Goal: Information Seeking & Learning: Understand process/instructions

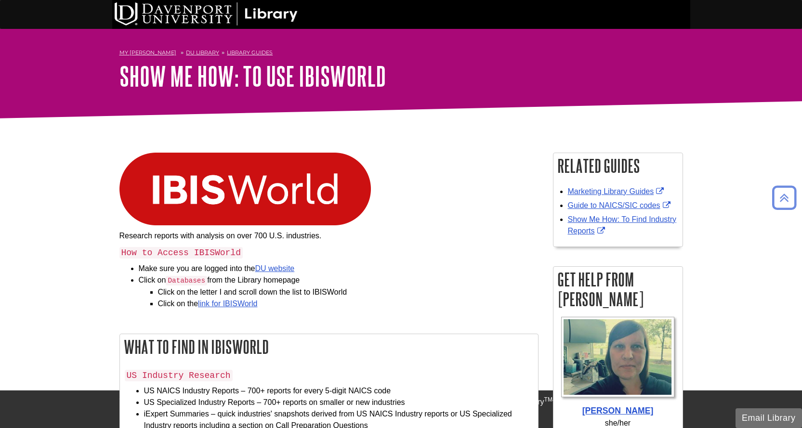
scroll to position [684, 0]
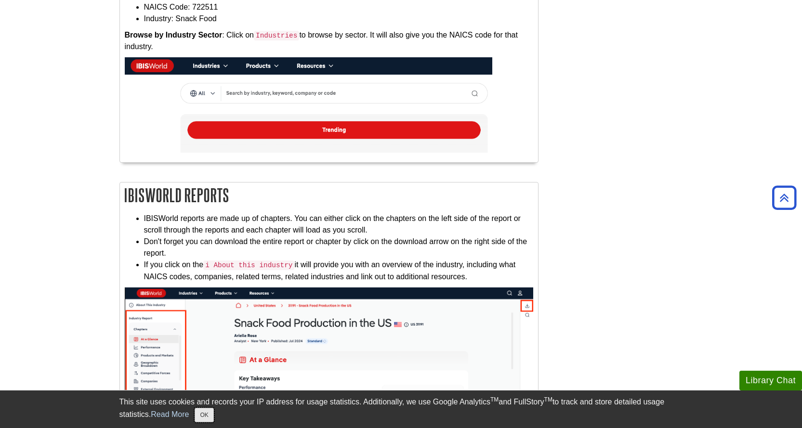
click at [211, 420] on button "OK" at bounding box center [204, 415] width 19 height 14
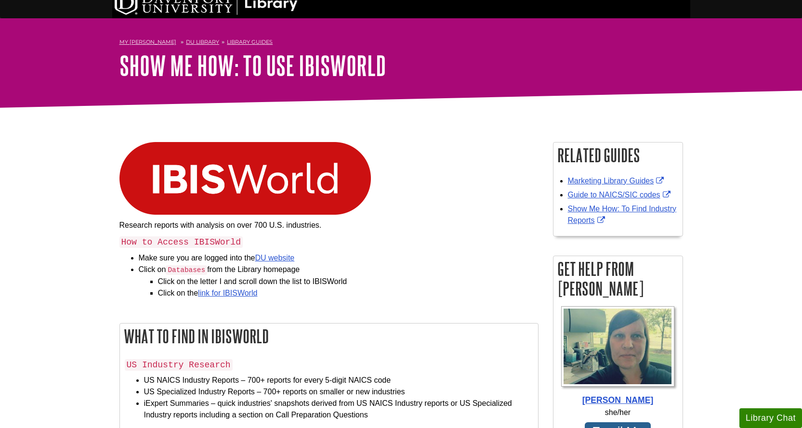
scroll to position [10, 0]
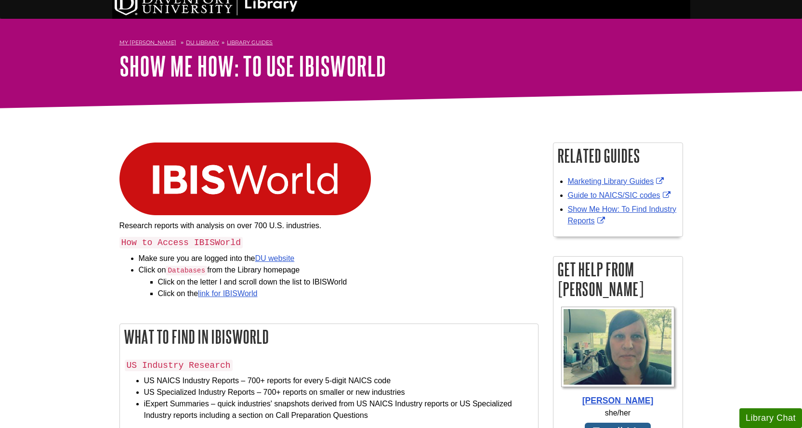
click at [215, 243] on code "How to Access IBISWorld" at bounding box center [180, 243] width 123 height 12
click at [165, 262] on li "Make sure you are logged into the DU website" at bounding box center [339, 259] width 400 height 12
drag, startPoint x: 165, startPoint y: 262, endPoint x: 245, endPoint y: 262, distance: 79.5
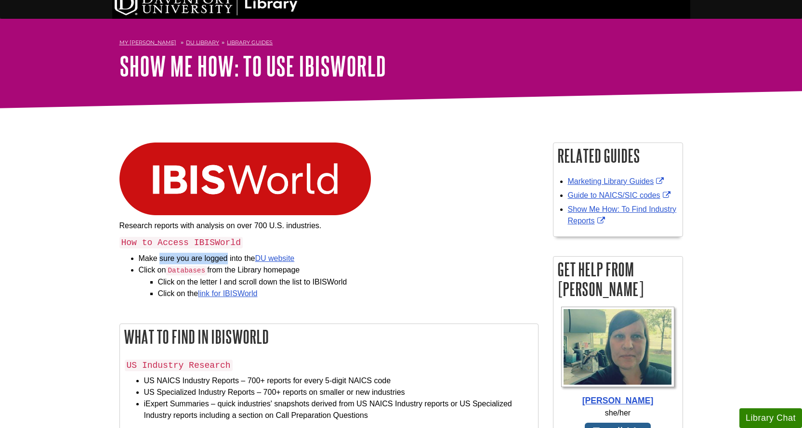
click at [214, 262] on li "Make sure you are logged into the DU website" at bounding box center [339, 259] width 400 height 12
click at [242, 257] on li "Make sure you are logged into the DU website" at bounding box center [339, 259] width 400 height 12
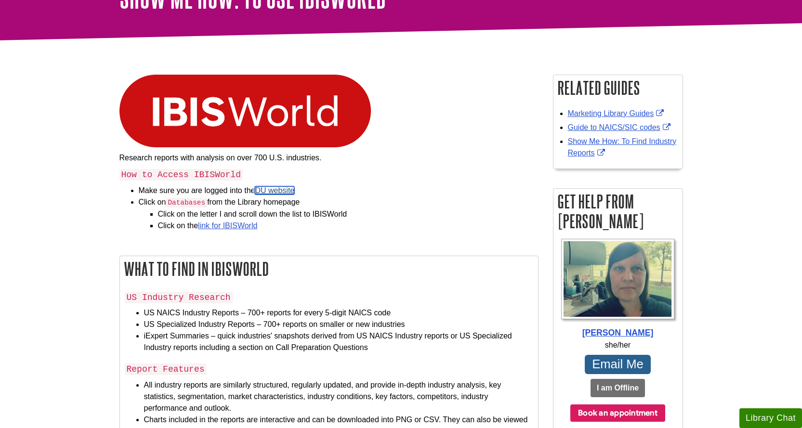
scroll to position [106, 0]
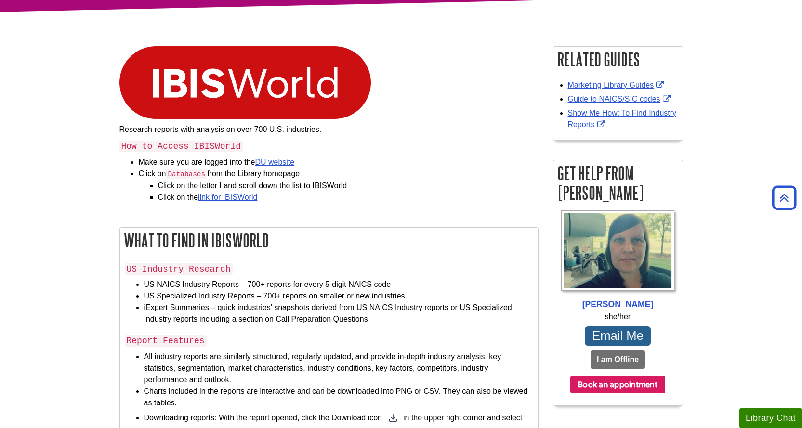
click at [143, 172] on li "Click on Databases from the Library homepage Click on the letter I and scroll d…" at bounding box center [339, 185] width 400 height 35
drag, startPoint x: 143, startPoint y: 172, endPoint x: 281, endPoint y: 175, distance: 138.3
click at [281, 175] on li "Click on Databases from the Library homepage Click on the letter I and scroll d…" at bounding box center [339, 185] width 400 height 35
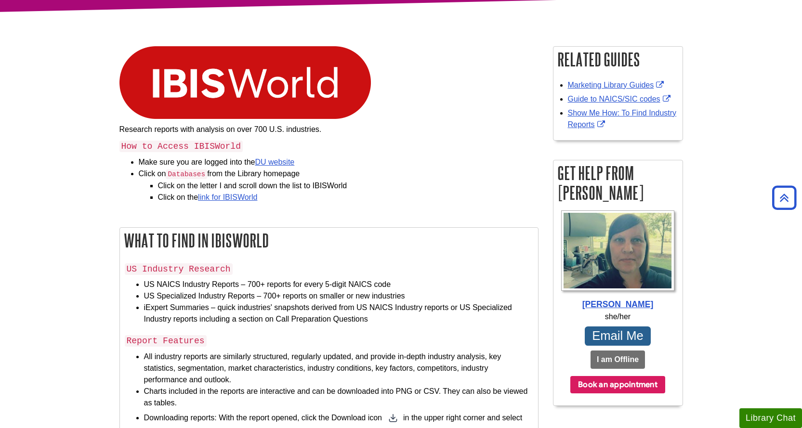
click at [375, 249] on h2 "What to Find in IBISWorld" at bounding box center [329, 241] width 418 height 26
click at [171, 127] on p "Research reports with analysis on over 700 U.S. industries." at bounding box center [328, 130] width 419 height 12
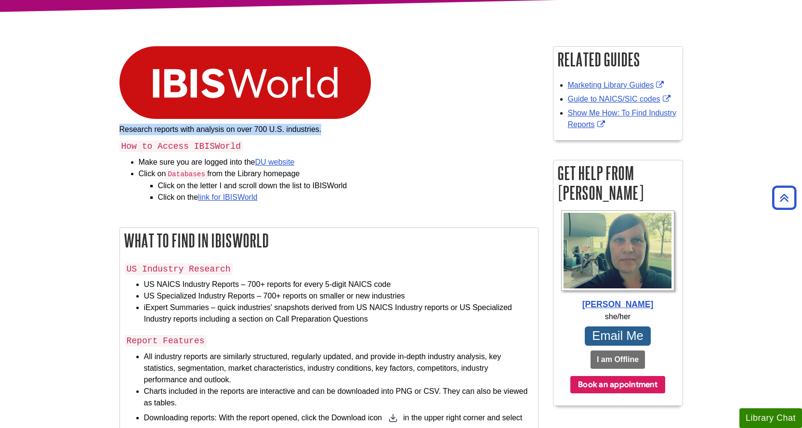
click at [171, 127] on p "Research reports with analysis on over 700 U.S. industries." at bounding box center [328, 130] width 419 height 12
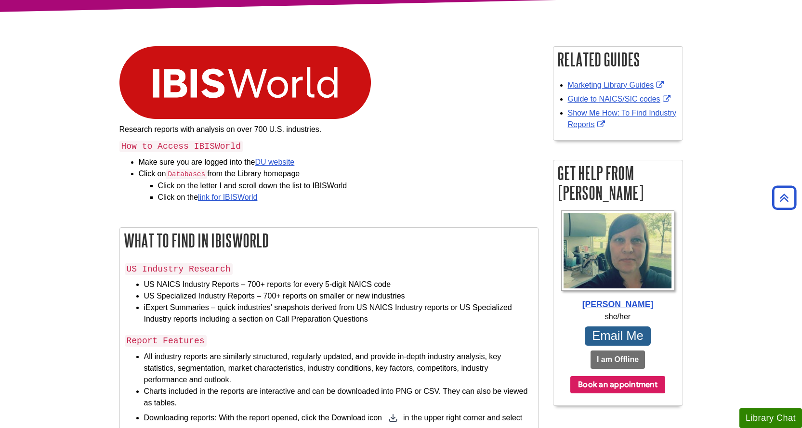
click at [167, 149] on code "How to Access IBISWorld" at bounding box center [180, 147] width 123 height 12
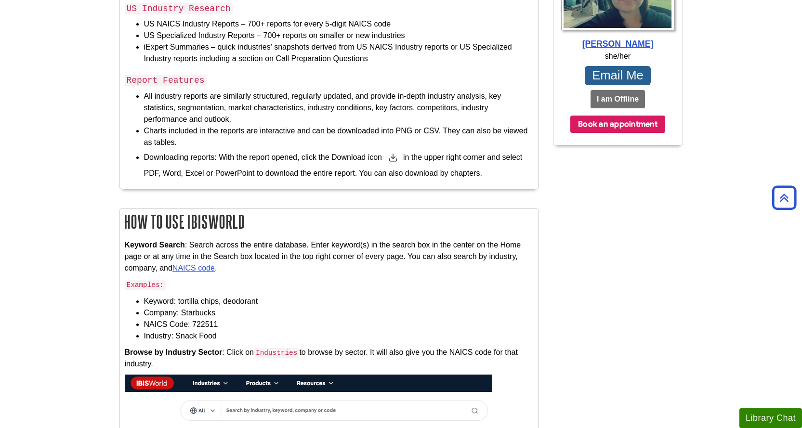
scroll to position [395, 0]
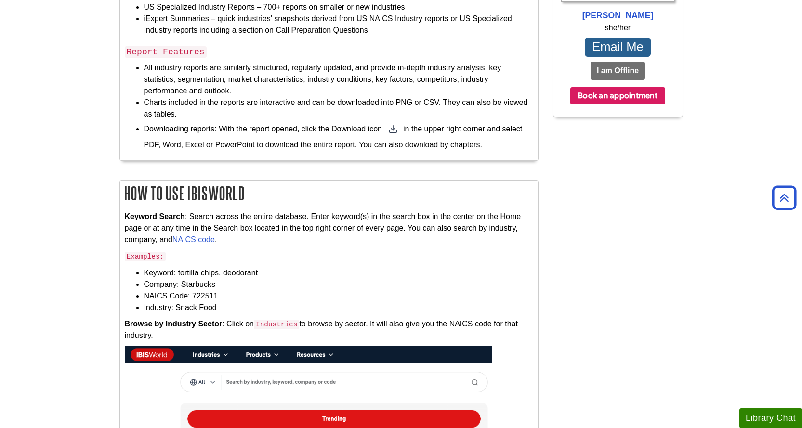
click at [174, 184] on h2 "How to Use IBISWorld" at bounding box center [329, 194] width 418 height 26
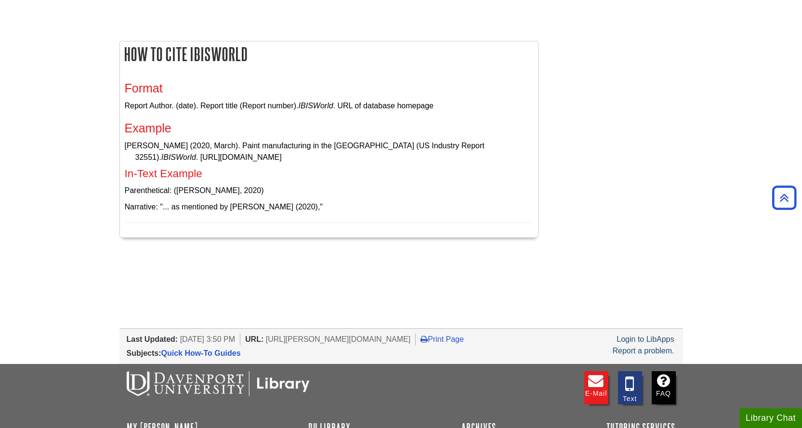
scroll to position [1436, 0]
